Goal: Information Seeking & Learning: Learn about a topic

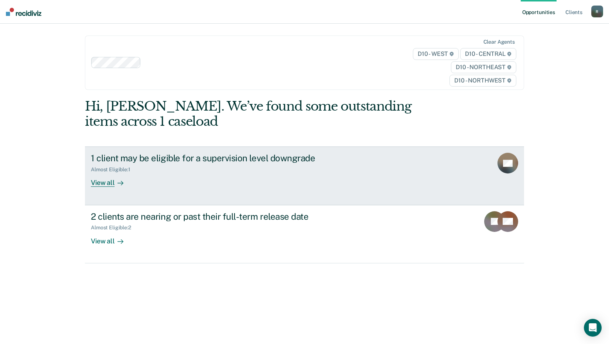
click at [100, 183] on div "View all" at bounding box center [111, 180] width 41 height 14
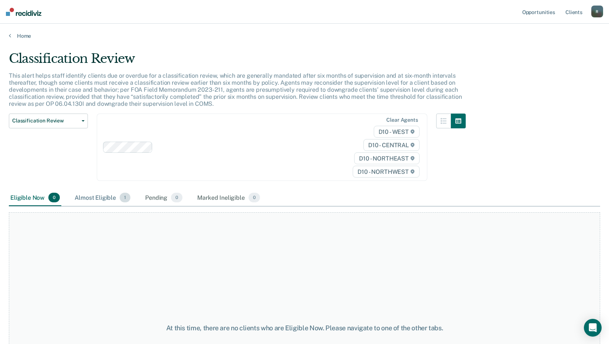
click at [125, 196] on span "1" at bounding box center [125, 198] width 11 height 10
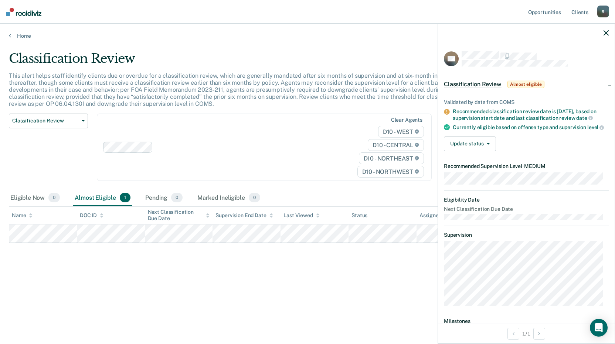
click at [359, 258] on div "Classification Review This alert helps staff identify clients due or overdue fo…" at bounding box center [307, 169] width 597 height 237
click at [607, 32] on icon "button" at bounding box center [606, 32] width 5 height 5
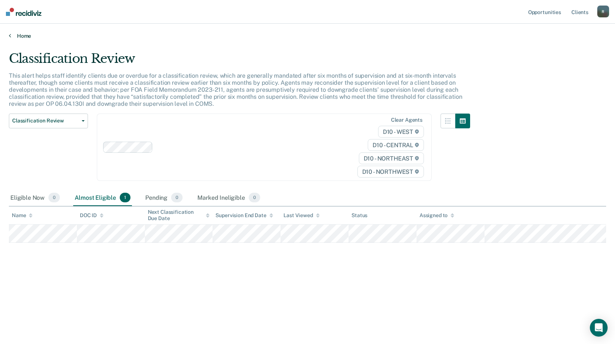
click at [11, 37] on link "Home" at bounding box center [307, 36] width 597 height 7
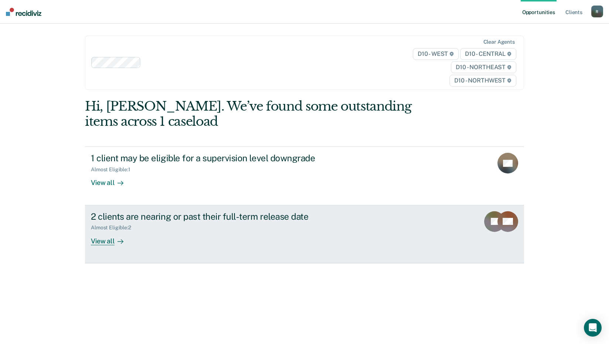
click at [101, 244] on div "View all" at bounding box center [111, 238] width 41 height 14
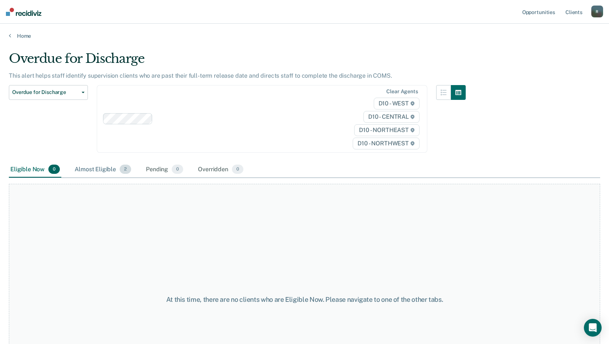
click at [119, 166] on div "Almost Eligible 2" at bounding box center [103, 170] width 60 height 16
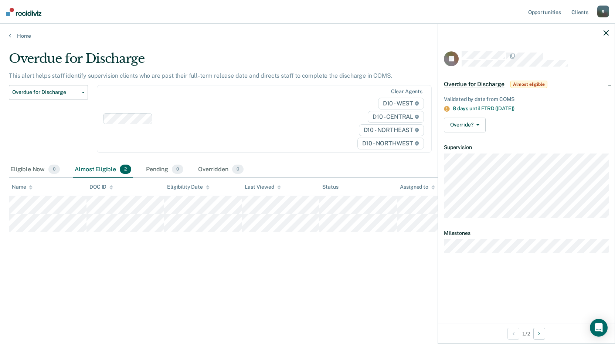
click at [602, 34] on div at bounding box center [526, 33] width 177 height 18
click at [606, 33] on icon "button" at bounding box center [606, 32] width 5 height 5
click at [603, 35] on div at bounding box center [526, 33] width 177 height 18
click at [607, 31] on icon "button" at bounding box center [606, 32] width 5 height 5
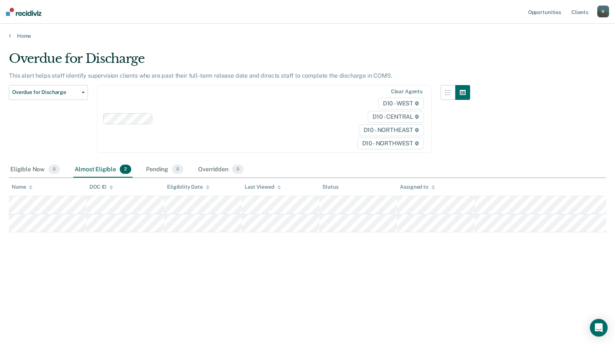
click at [530, 115] on div "Overdue for Discharge This alert helps staff identify supervision clients who a…" at bounding box center [307, 169] width 597 height 237
click at [605, 16] on div "R" at bounding box center [603, 12] width 12 height 12
drag, startPoint x: 546, startPoint y: 50, endPoint x: 552, endPoint y: 50, distance: 5.9
click at [547, 50] on link "Log Out" at bounding box center [574, 48] width 60 height 6
